Goal: Transaction & Acquisition: Purchase product/service

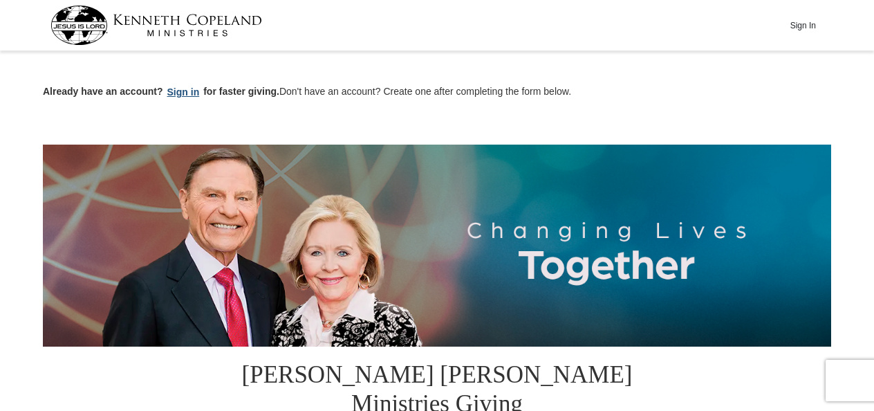
click at [184, 94] on button "Sign in" at bounding box center [183, 92] width 41 height 16
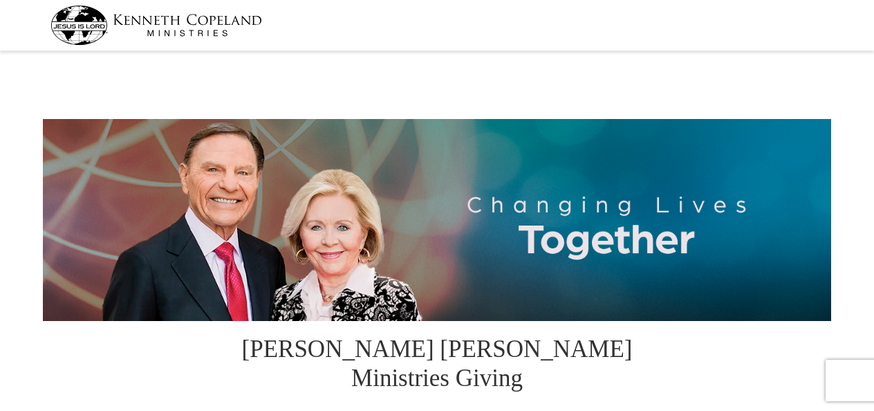
select select "DC"
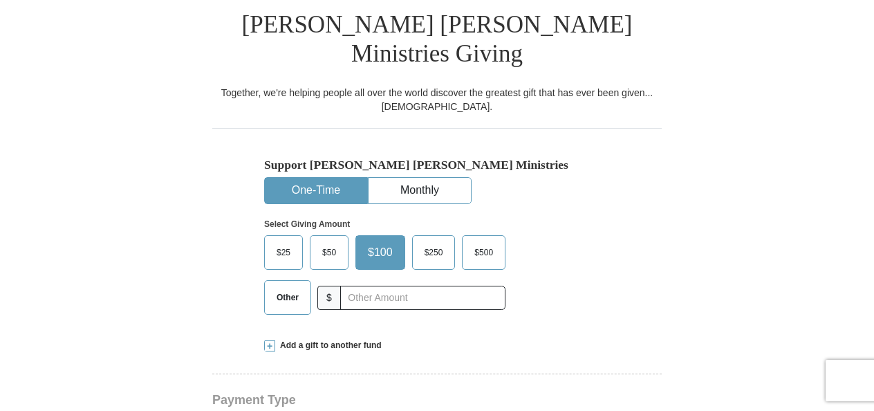
scroll to position [346, 0]
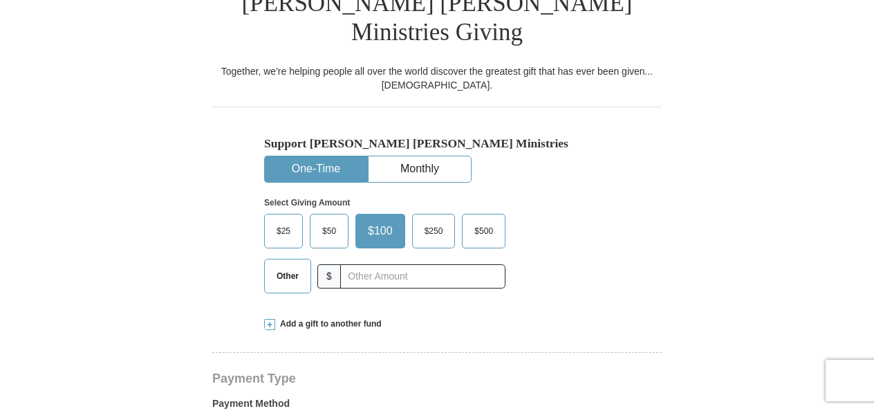
click at [280, 265] on span "Other" at bounding box center [288, 275] width 36 height 21
click at [0, 0] on input "Other" at bounding box center [0, 0] width 0 height 0
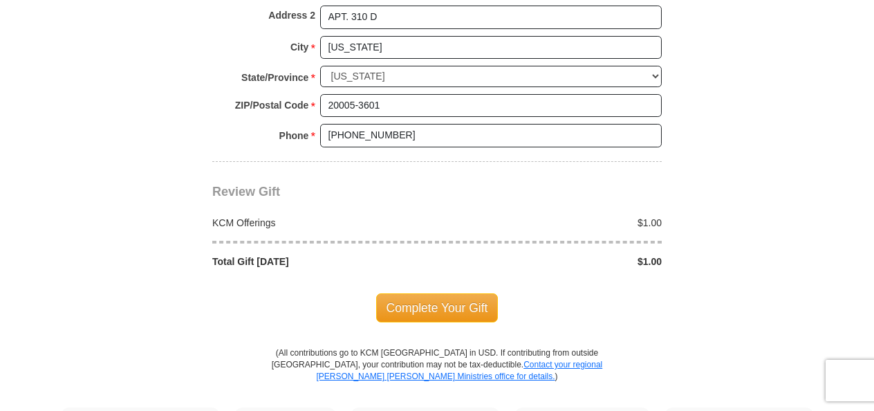
scroll to position [1244, 0]
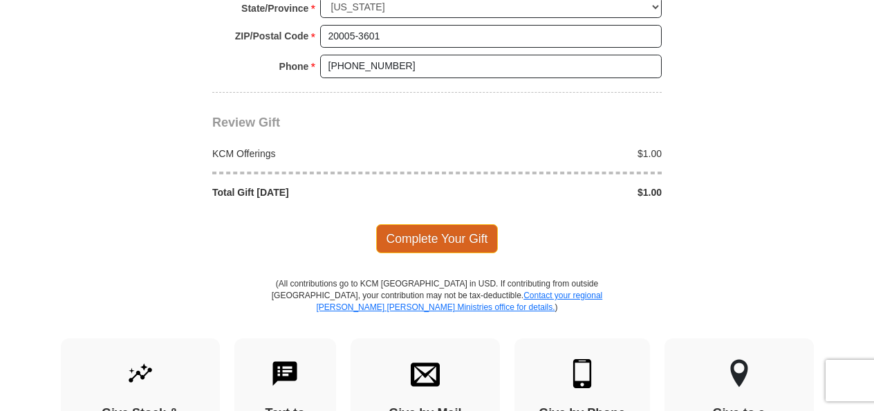
type input "1.00"
click at [449, 224] on span "Complete Your Gift" at bounding box center [437, 238] width 122 height 29
